Goal: Task Accomplishment & Management: Use online tool/utility

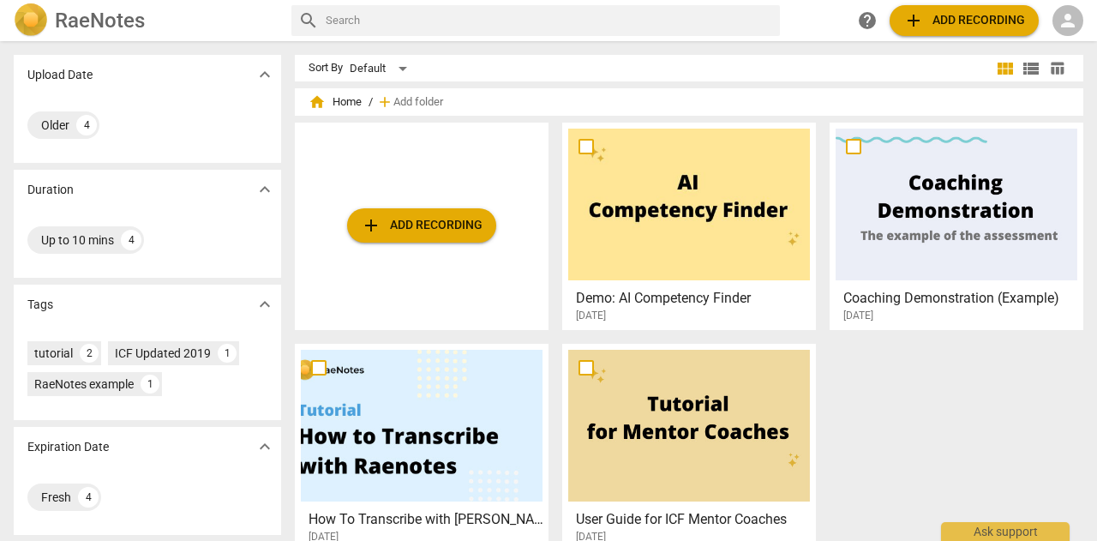
click at [959, 18] on span "add Add recording" at bounding box center [965, 20] width 122 height 21
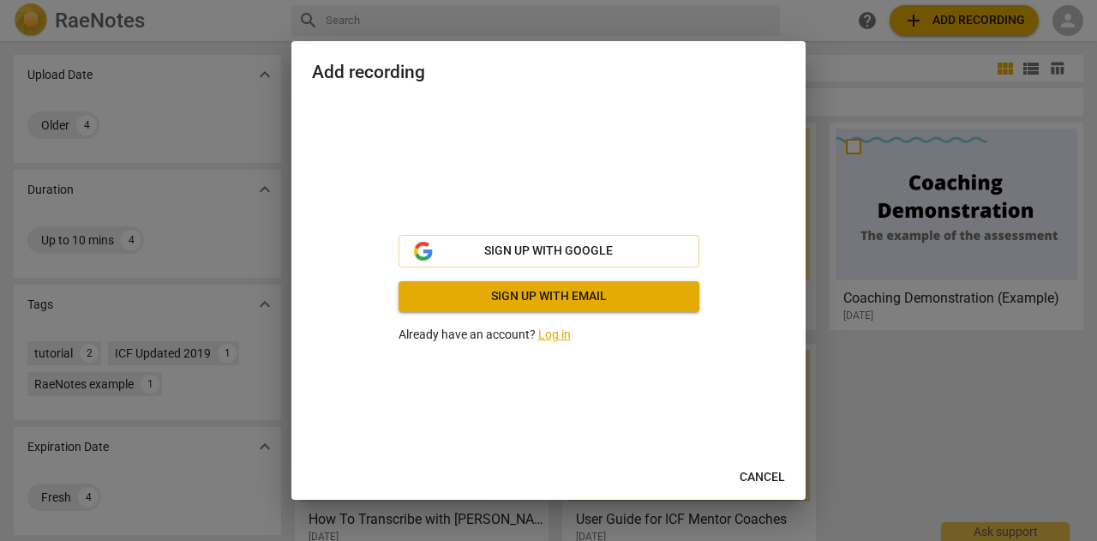
click at [544, 331] on link "Log in" at bounding box center [554, 334] width 33 height 14
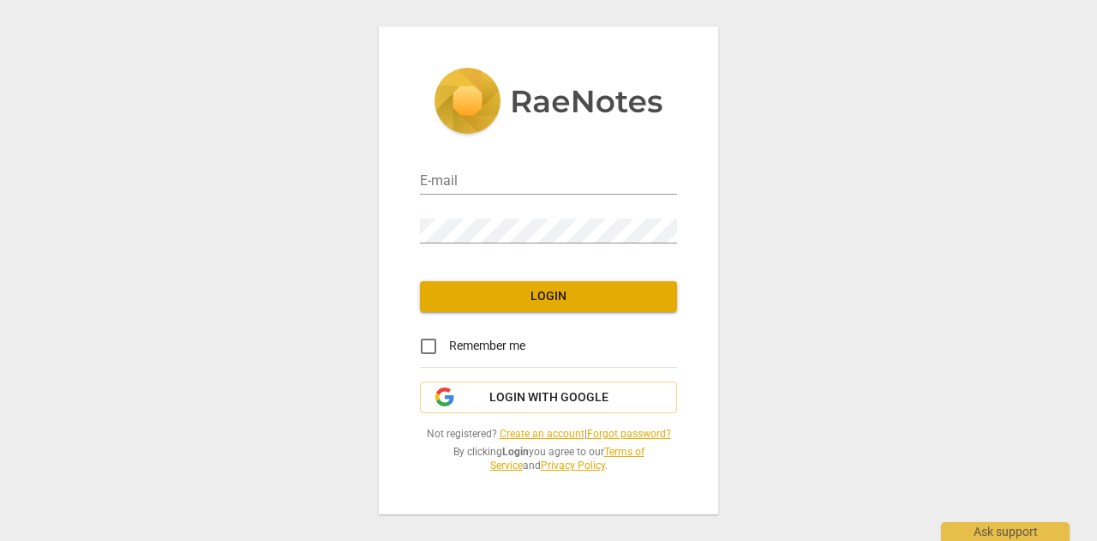
type input "[EMAIL_ADDRESS][DOMAIN_NAME]"
click at [534, 294] on span "Login" at bounding box center [549, 296] width 230 height 17
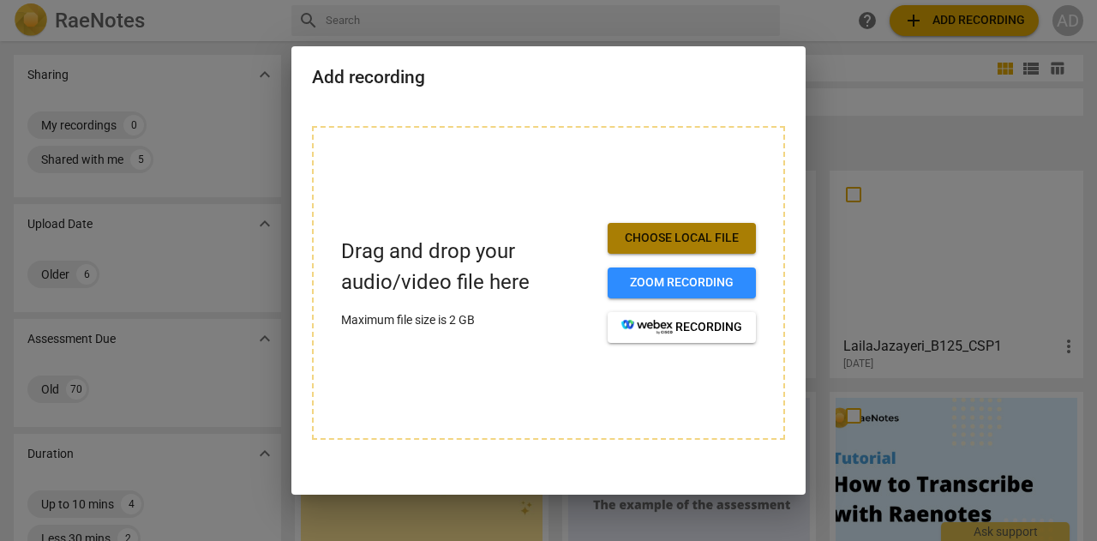
click at [643, 230] on span "Choose local file" at bounding box center [682, 238] width 121 height 17
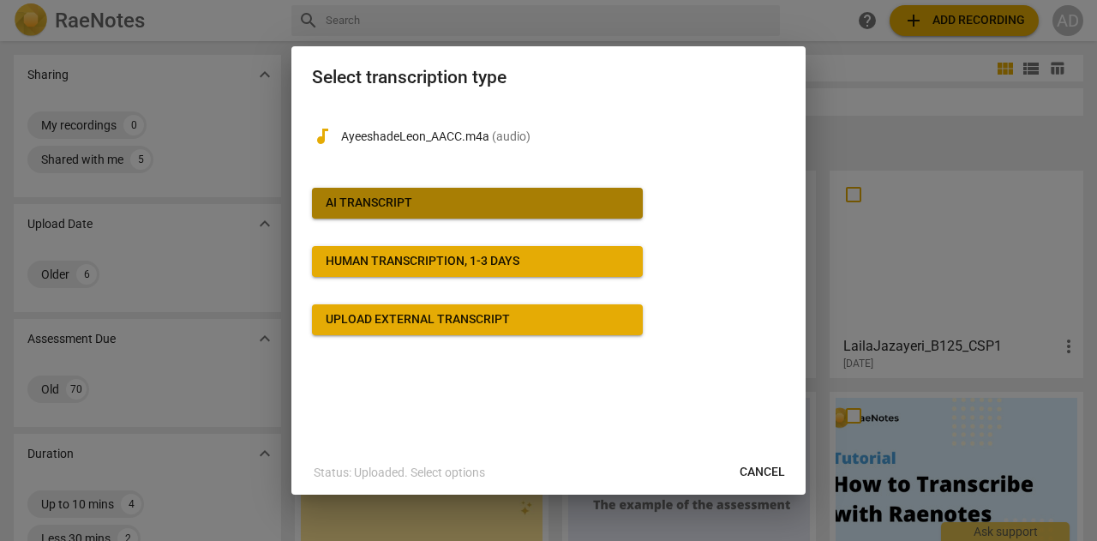
click at [454, 205] on span "AI Transcript" at bounding box center [477, 203] width 303 height 17
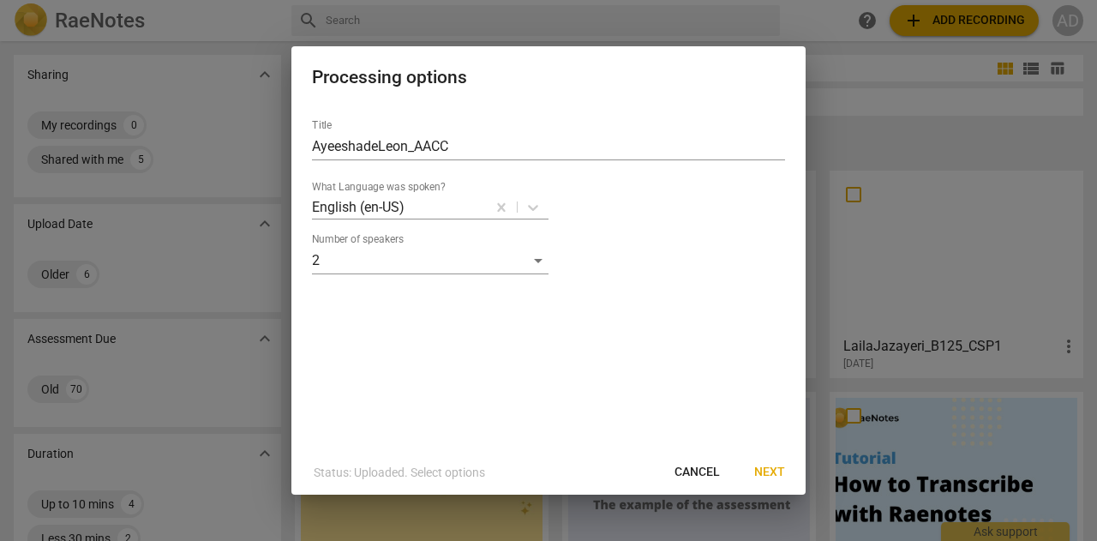
click at [770, 475] on span "Next" at bounding box center [769, 472] width 31 height 17
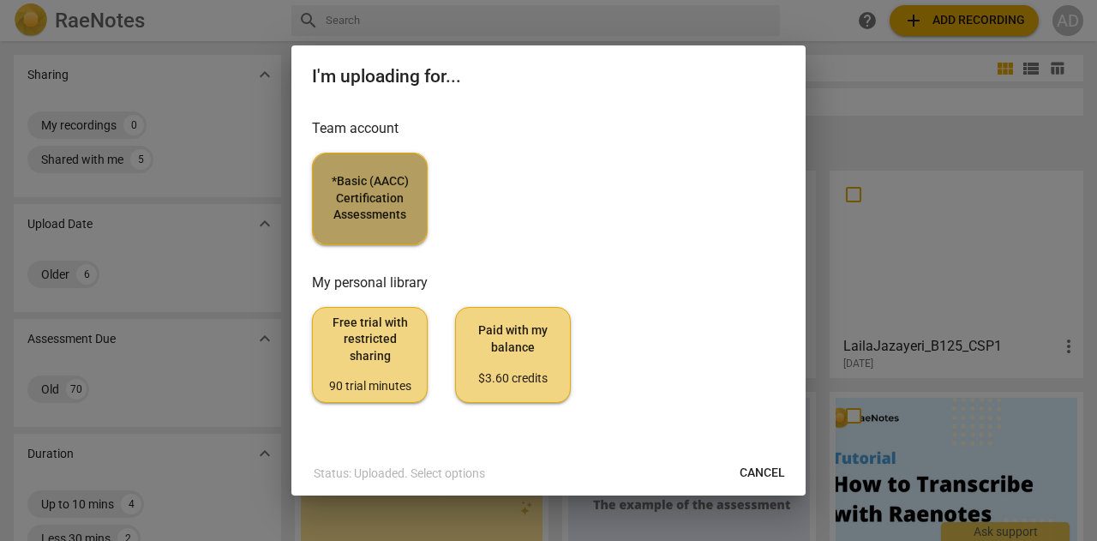
click at [348, 187] on span "*Basic (AACC) Certification Assessments" at bounding box center [370, 198] width 87 height 51
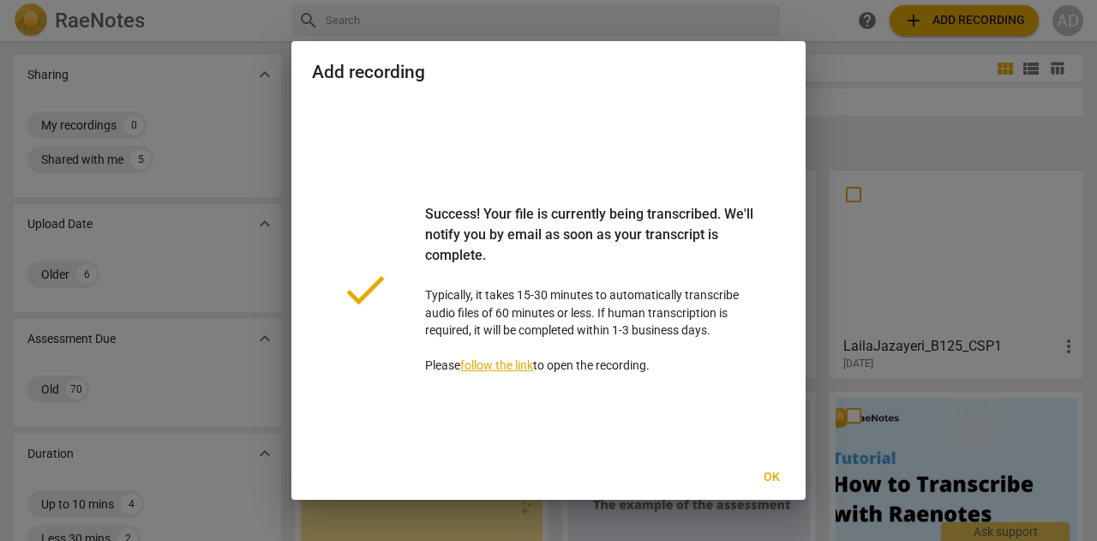
click at [520, 365] on link "follow the link" at bounding box center [496, 365] width 73 height 14
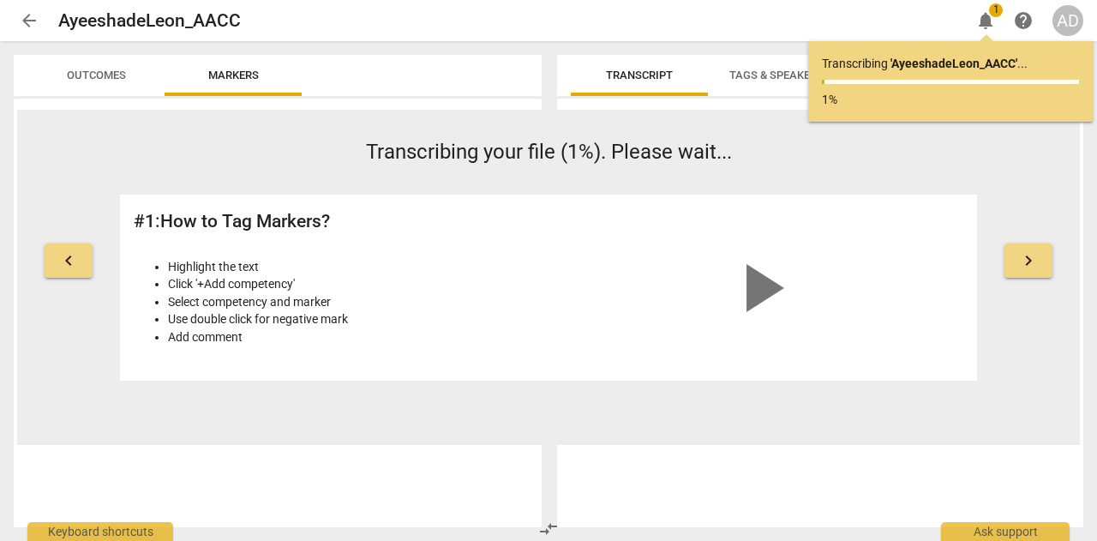
click at [111, 71] on span "Outcomes" at bounding box center [96, 75] width 59 height 13
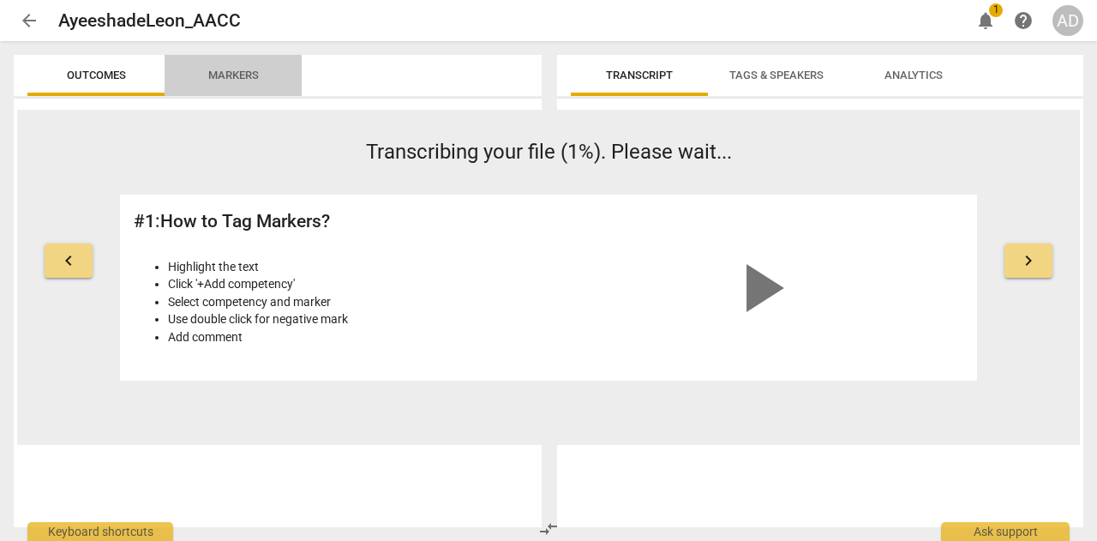
click at [194, 77] on span "Markers" at bounding box center [234, 75] width 92 height 23
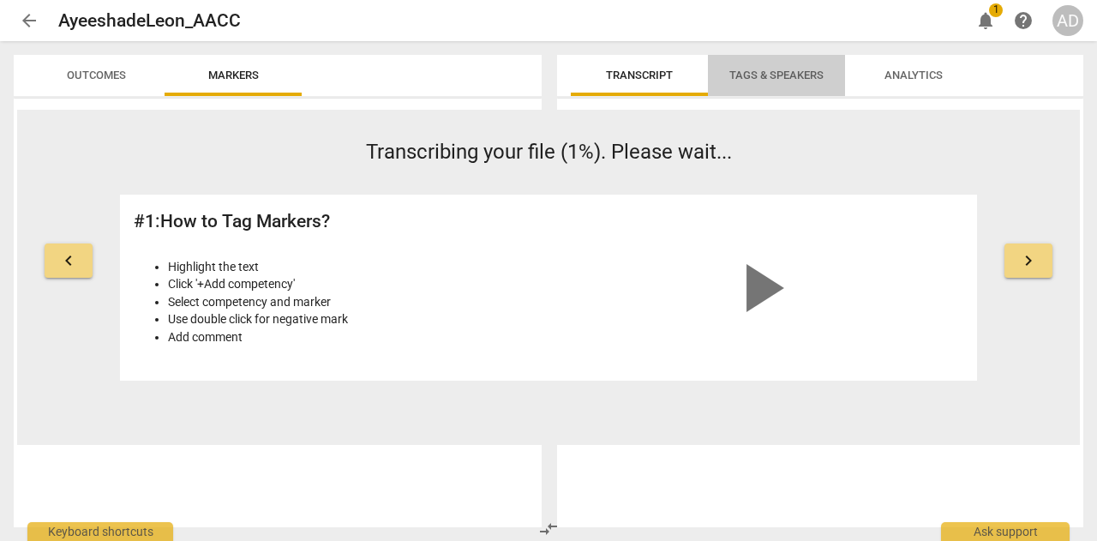
click at [787, 76] on span "Tags & Speakers" at bounding box center [777, 75] width 94 height 13
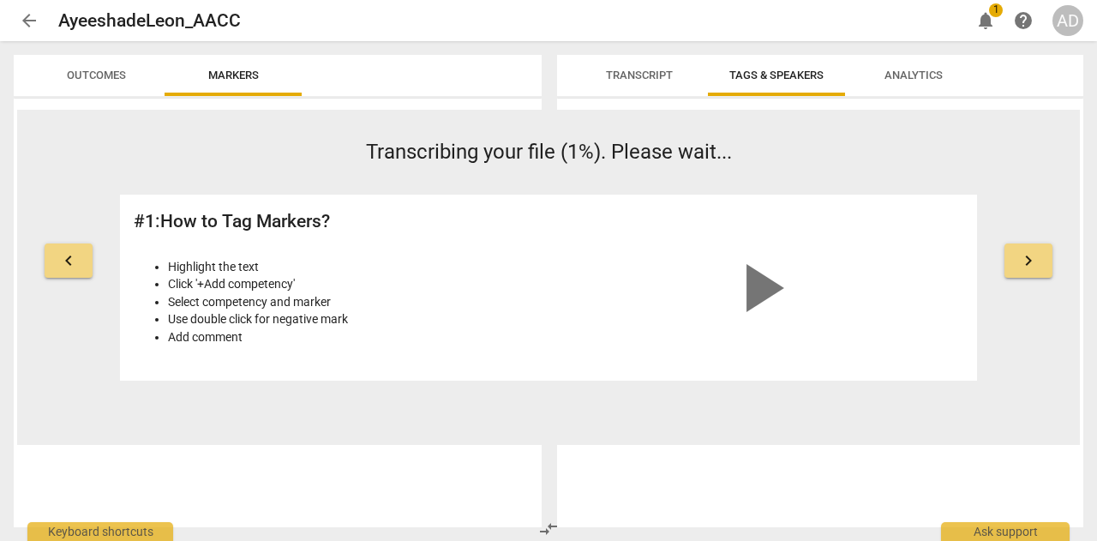
click at [907, 74] on span "Analytics" at bounding box center [914, 75] width 58 height 13
click at [655, 71] on span "Transcript" at bounding box center [639, 75] width 67 height 13
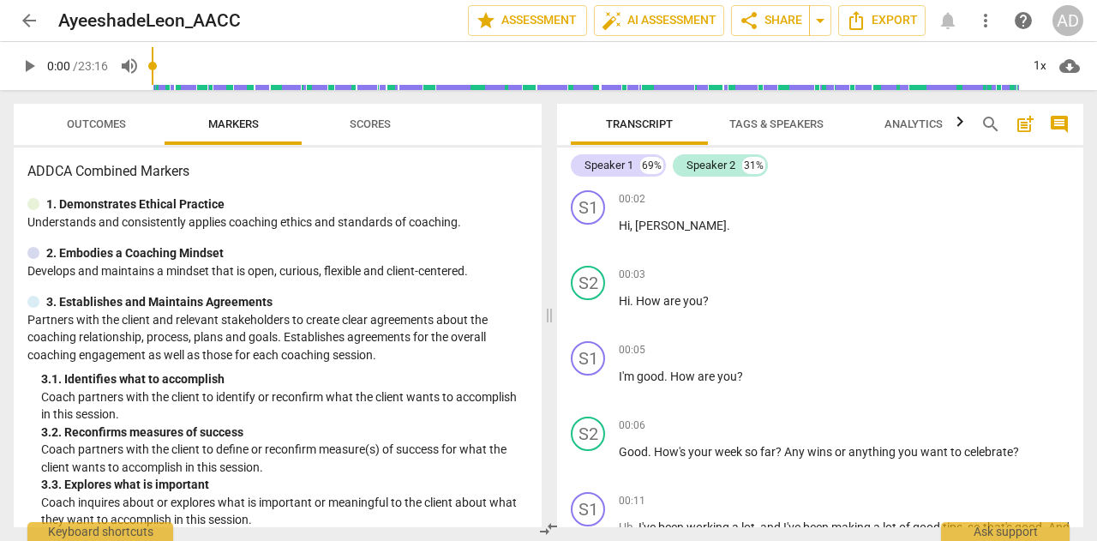
click at [93, 135] on span "Outcomes" at bounding box center [96, 124] width 100 height 23
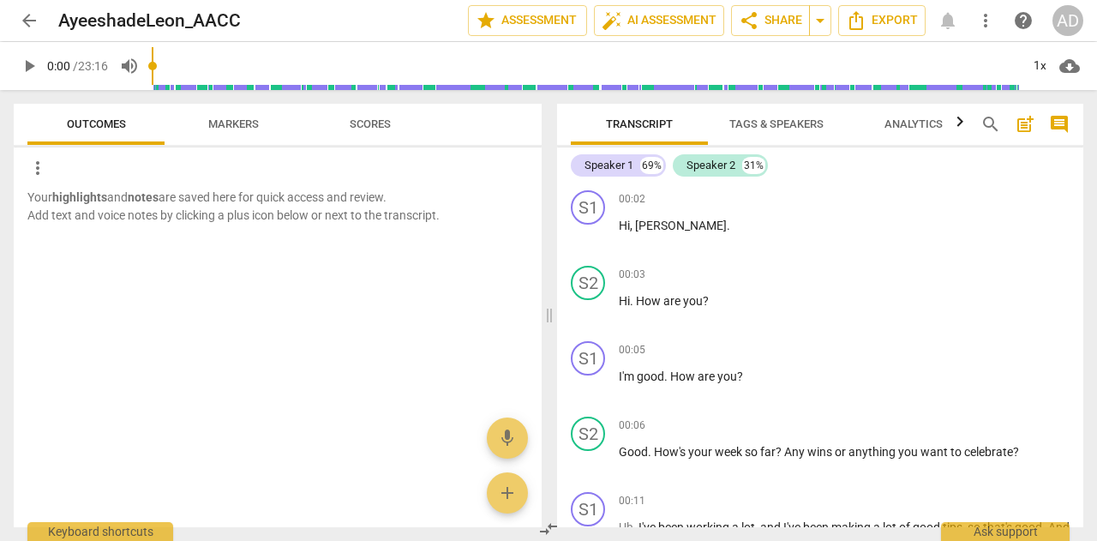
click at [249, 129] on span "Markers" at bounding box center [233, 123] width 51 height 13
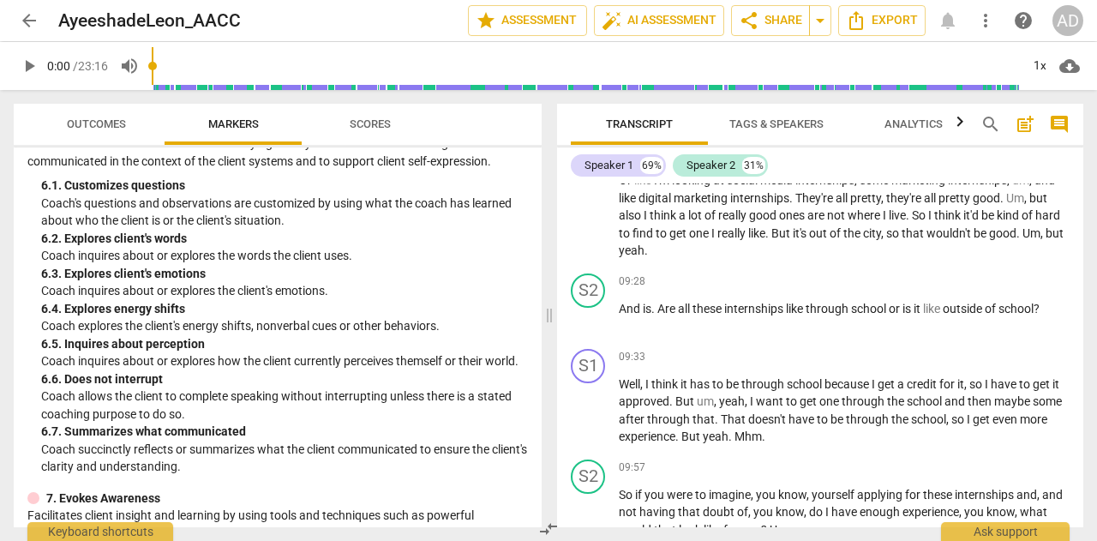
scroll to position [2718, 0]
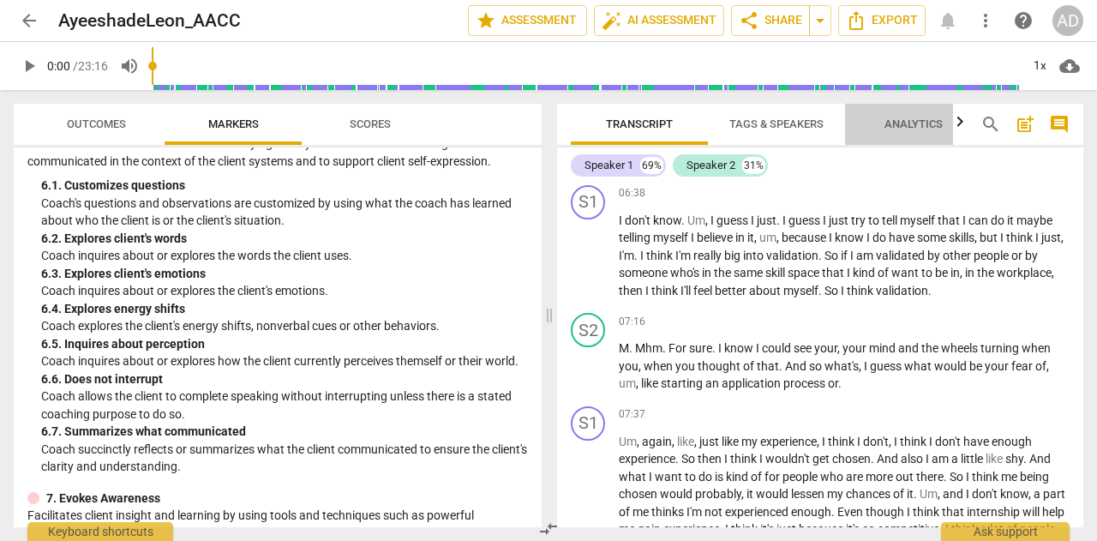
click at [886, 118] on span "Analytics" at bounding box center [914, 123] width 58 height 13
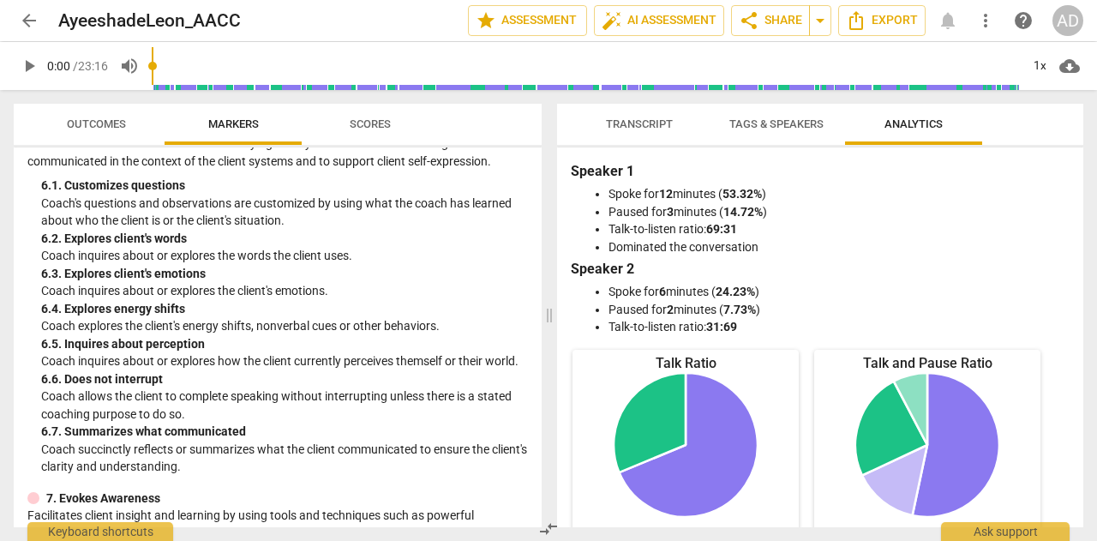
click at [642, 124] on span "Transcript" at bounding box center [639, 123] width 67 height 13
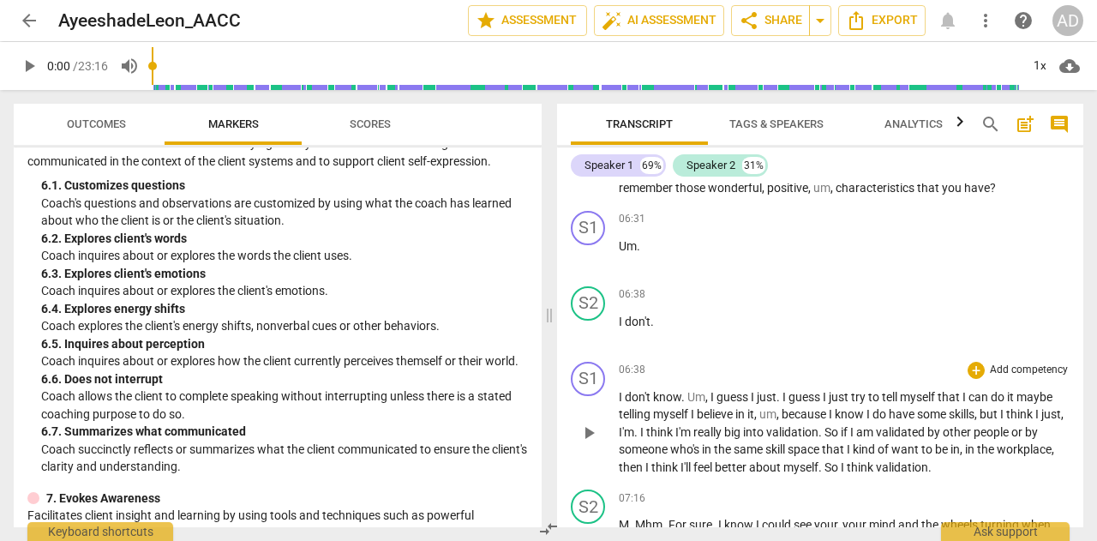
scroll to position [2376, 0]
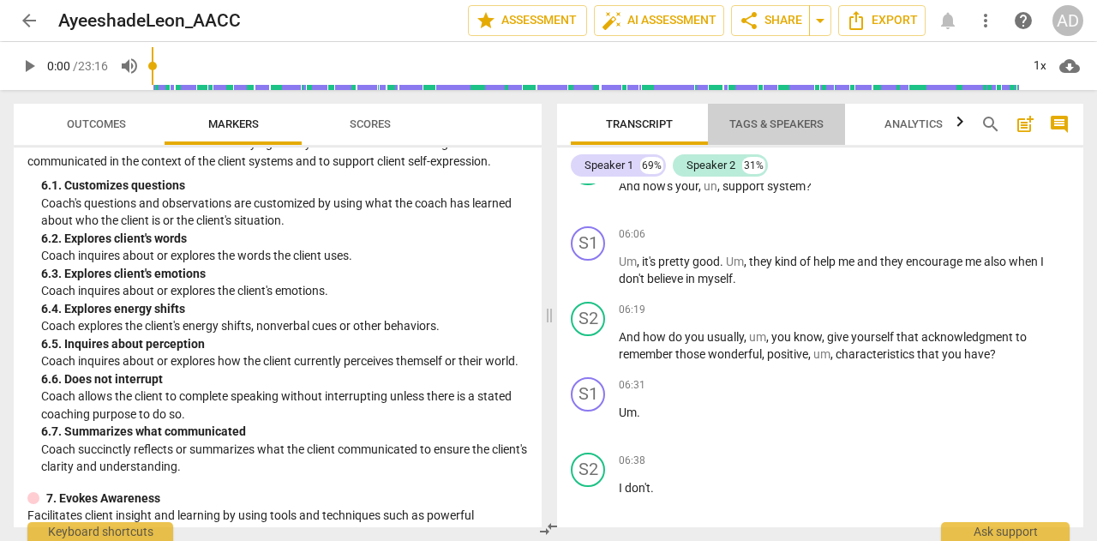
click at [802, 131] on span "Tags & Speakers" at bounding box center [776, 124] width 135 height 23
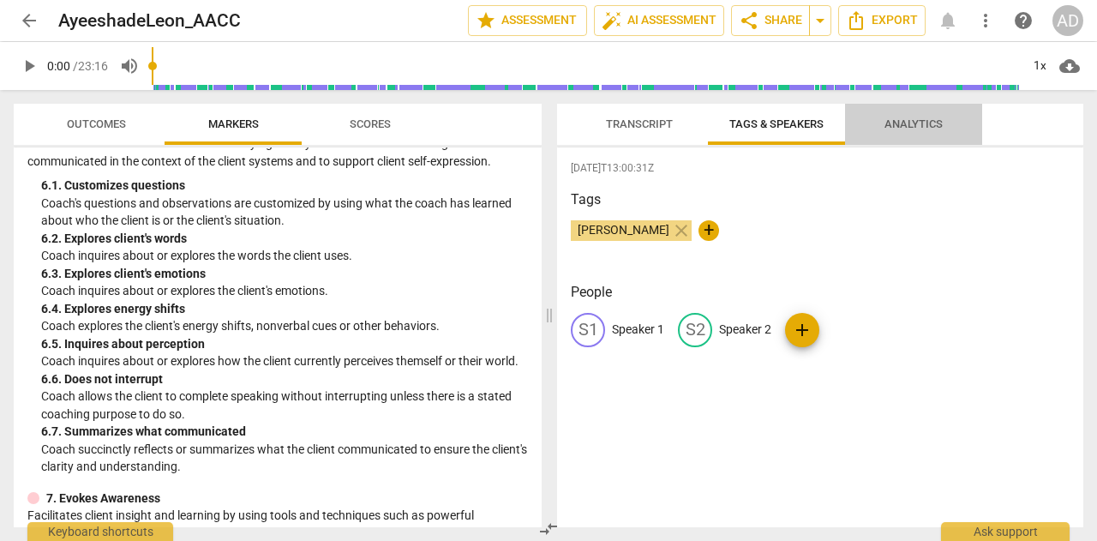
click at [889, 126] on span "Analytics" at bounding box center [914, 123] width 58 height 13
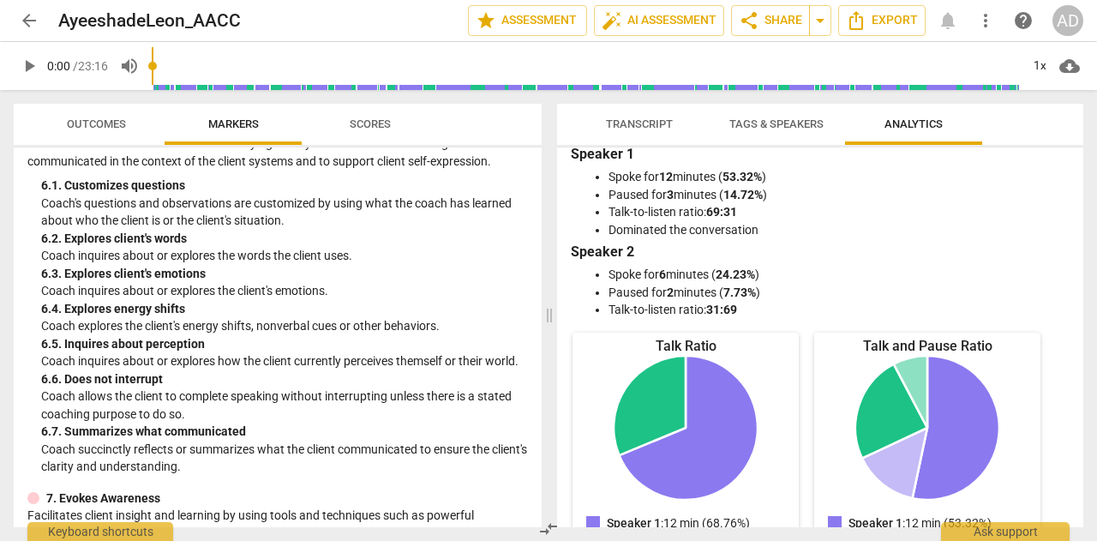
scroll to position [0, 0]
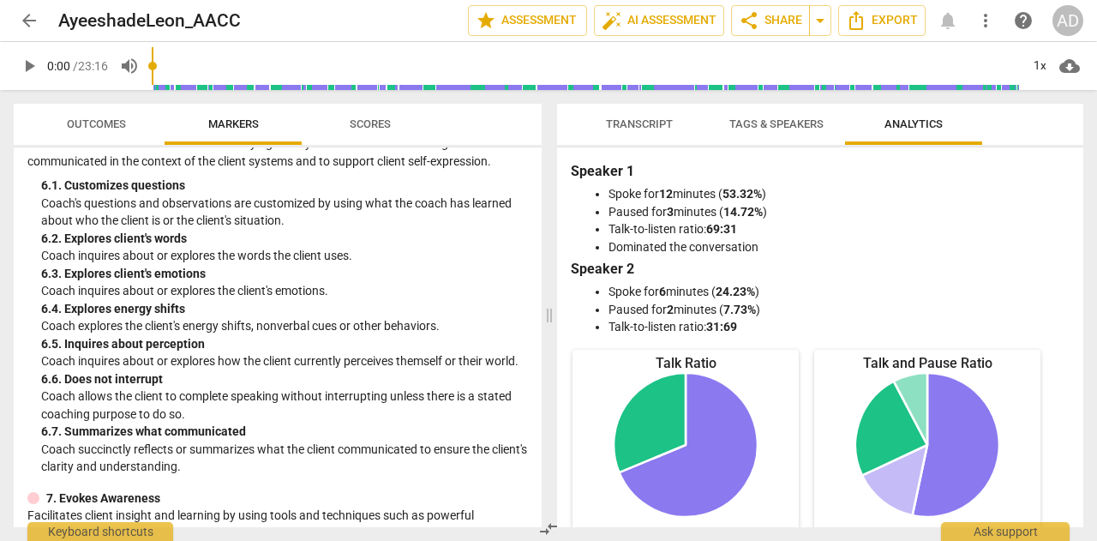
click at [661, 129] on span "Transcript" at bounding box center [639, 123] width 67 height 13
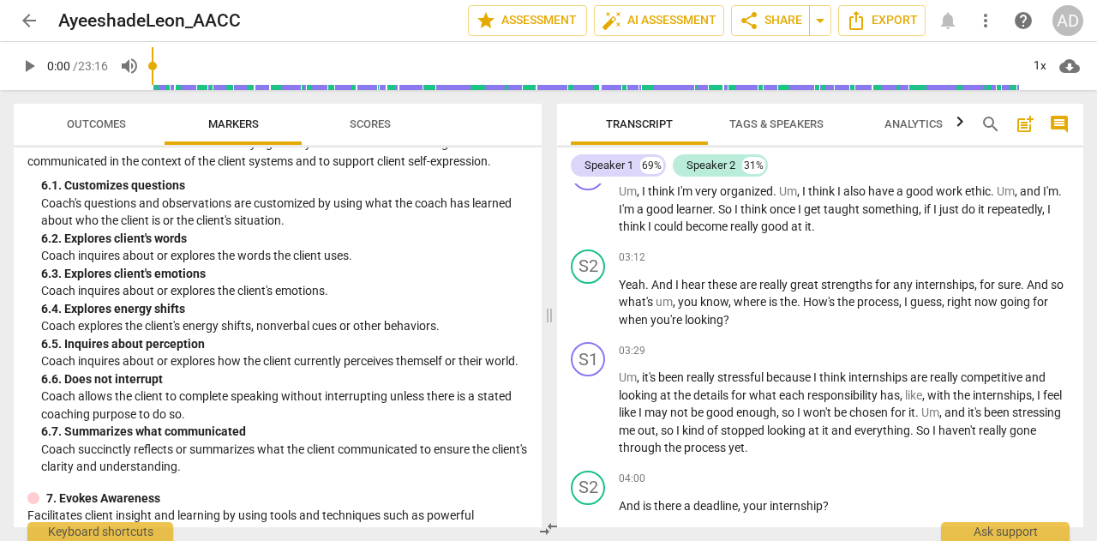
scroll to position [918, 0]
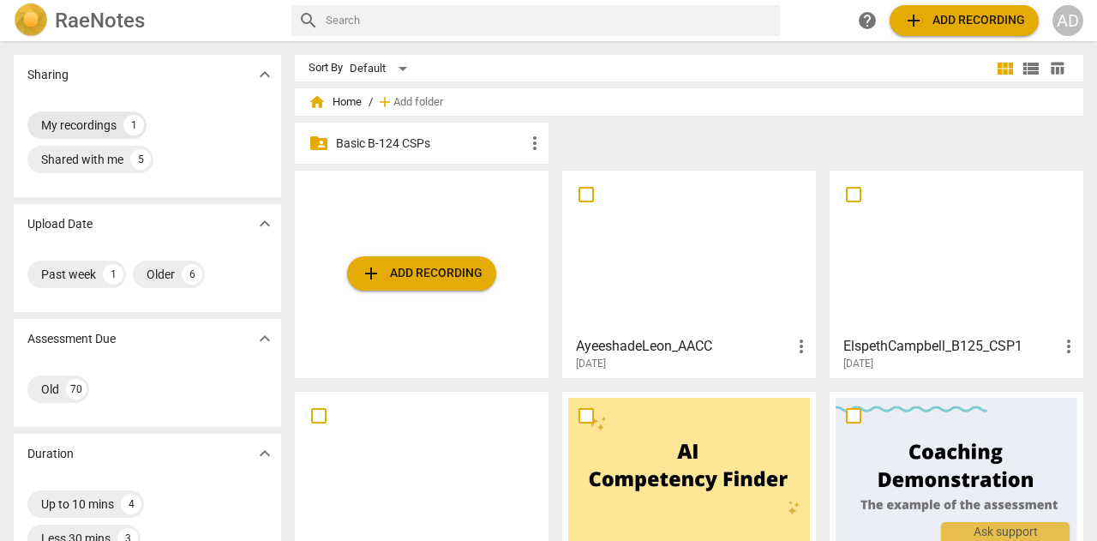
click at [84, 119] on div "My recordings" at bounding box center [78, 125] width 75 height 17
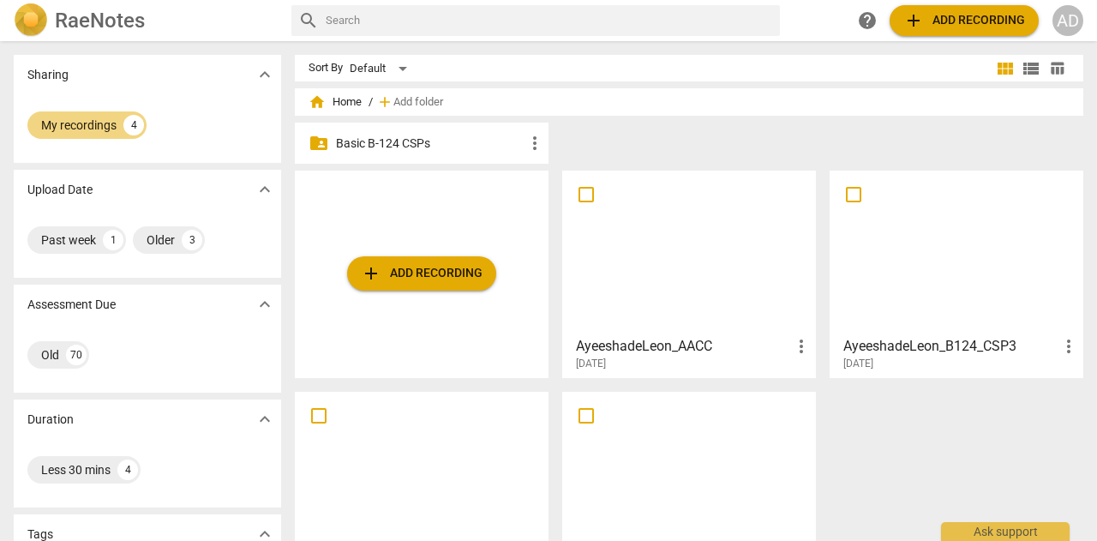
click at [646, 265] on div at bounding box center [689, 253] width 242 height 152
